Goal: Book appointment/travel/reservation

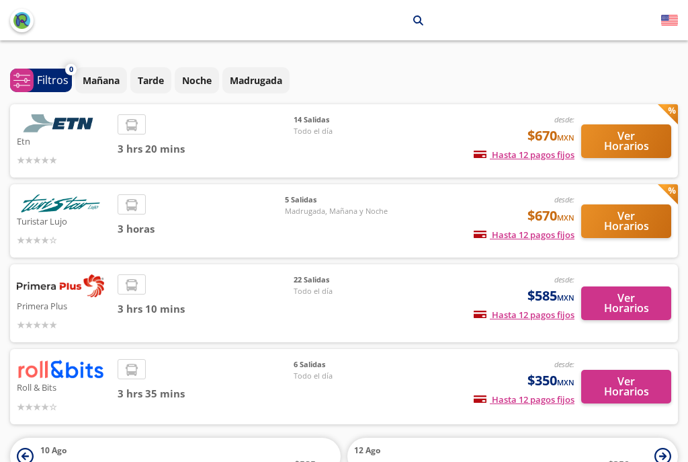
click at [634, 131] on button "Ver Horarios" at bounding box center [626, 141] width 90 height 34
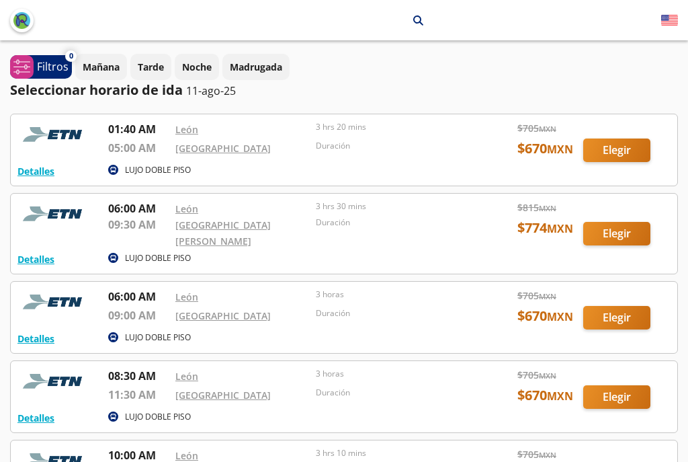
click at [103, 67] on p "Mañana" at bounding box center [101, 67] width 37 height 14
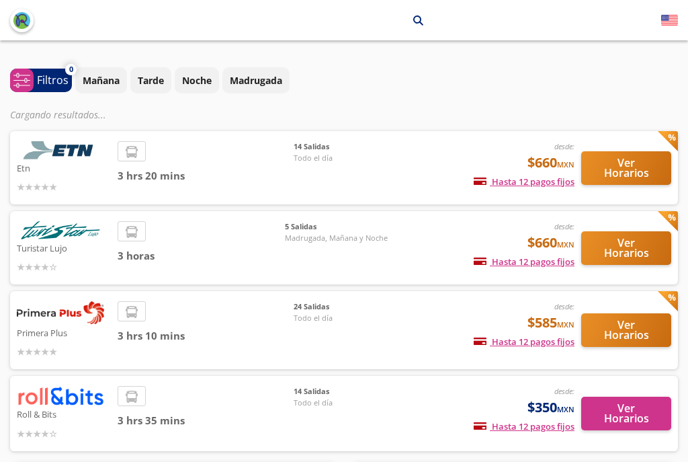
click at [99, 73] on p "Mañana" at bounding box center [101, 80] width 37 height 14
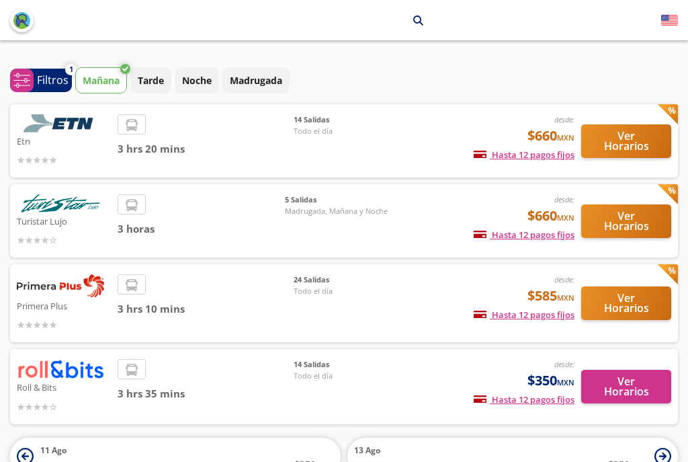
click at [627, 132] on button "Ver Horarios" at bounding box center [626, 141] width 90 height 34
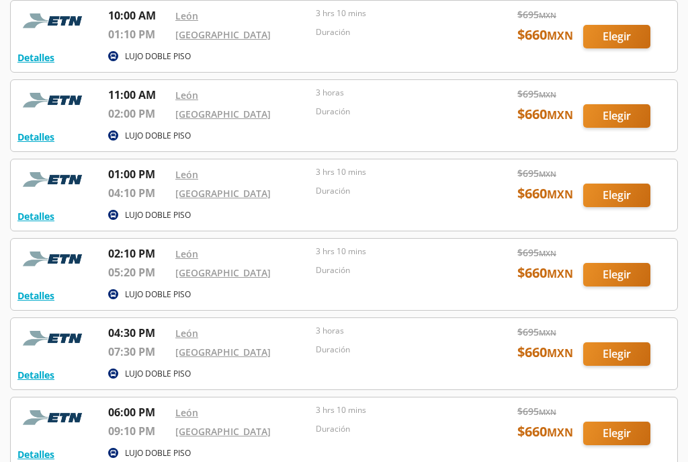
scroll to position [439, 0]
